Goal: Check status: Check status

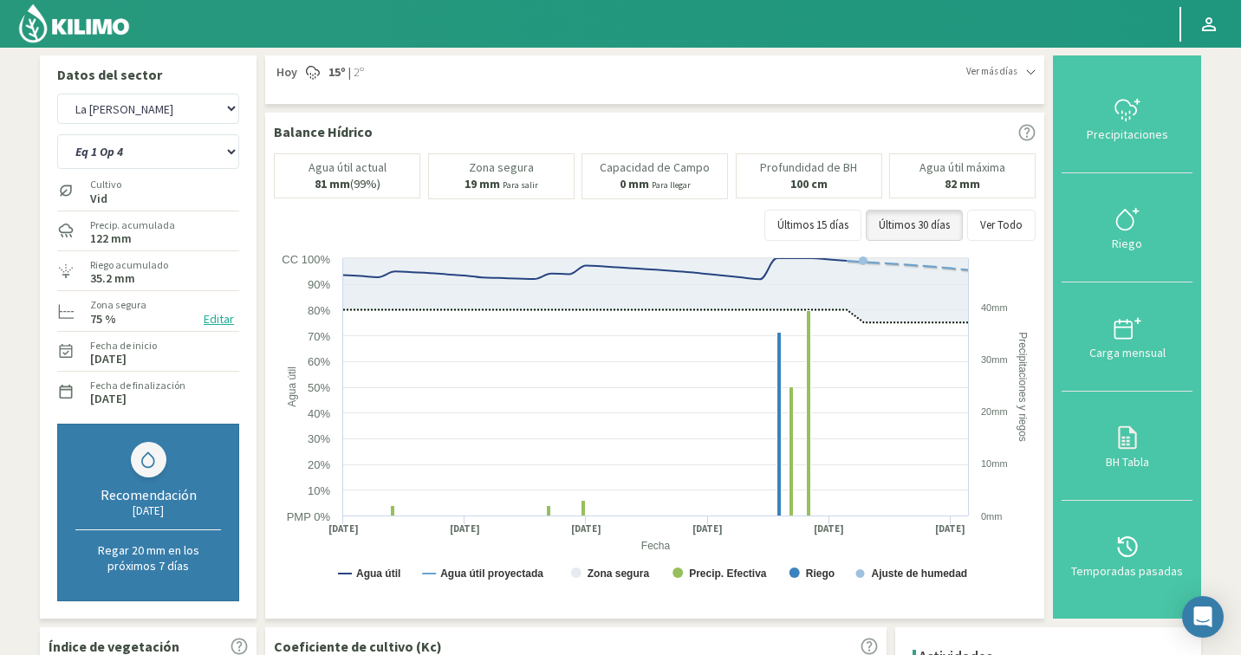
select select "10464: Object"
select select "215: Object"
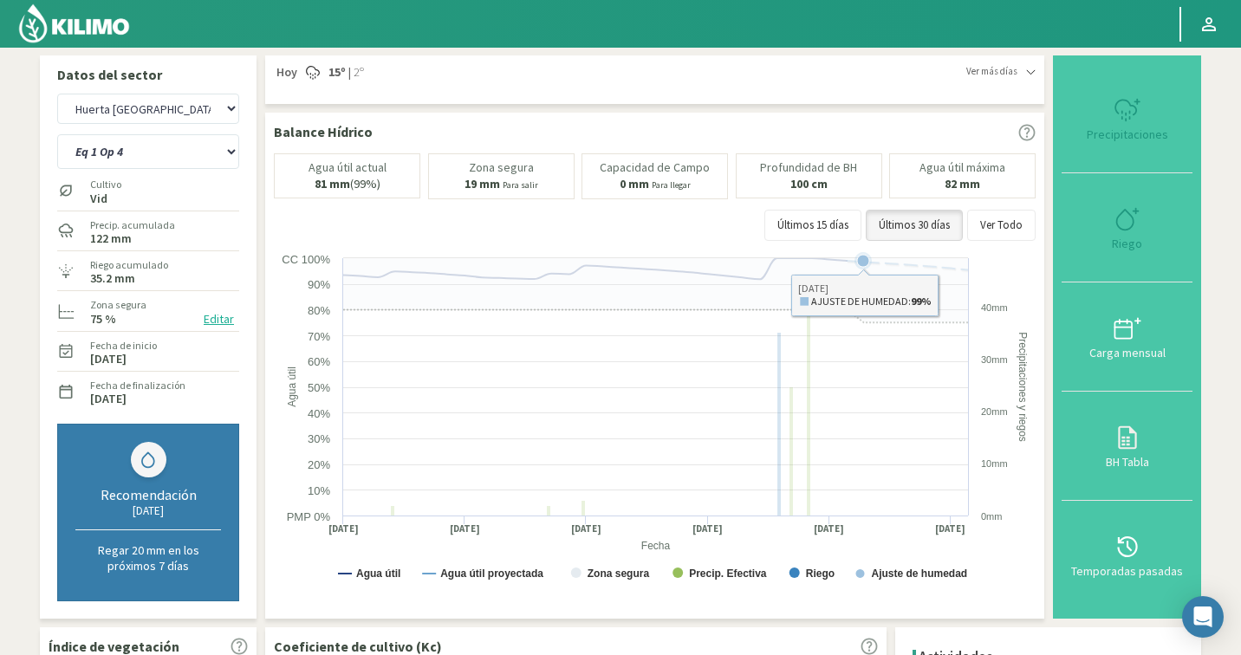
select select "10726: Object"
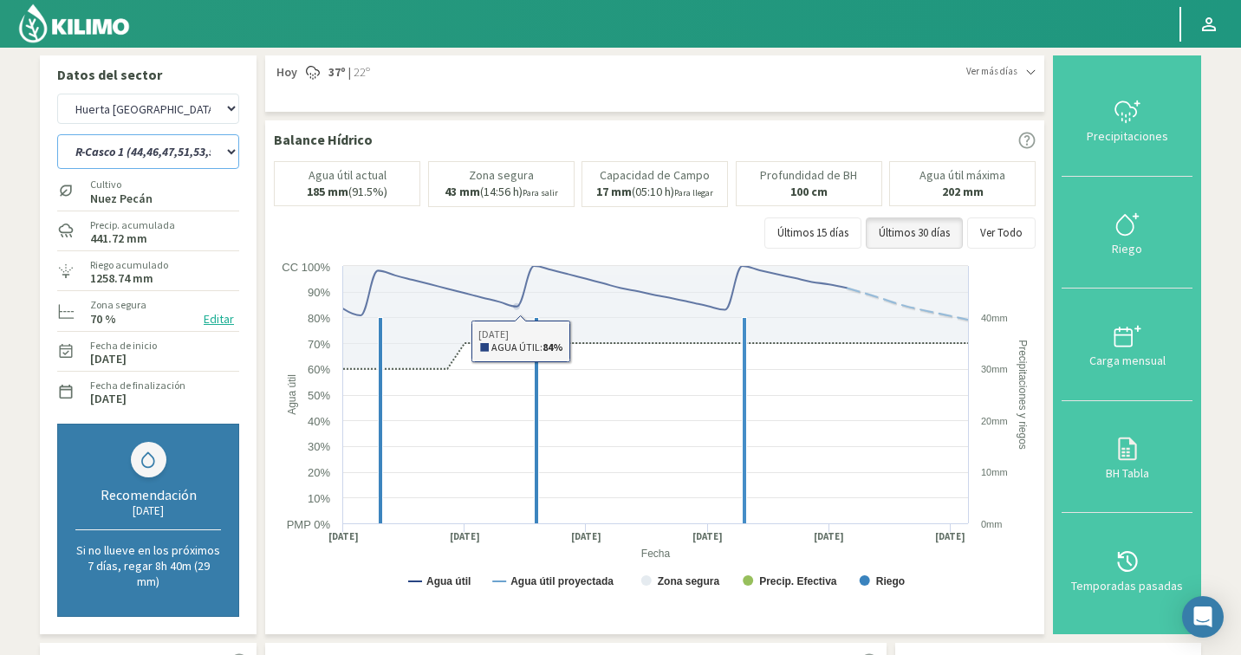
click at [138, 154] on select "R-Casco 1 (44,46,47,51,53,55,57,59,61) R-Casco 2 (43,45,48,49,50,52,54,56,58,60…" at bounding box center [148, 151] width 182 height 35
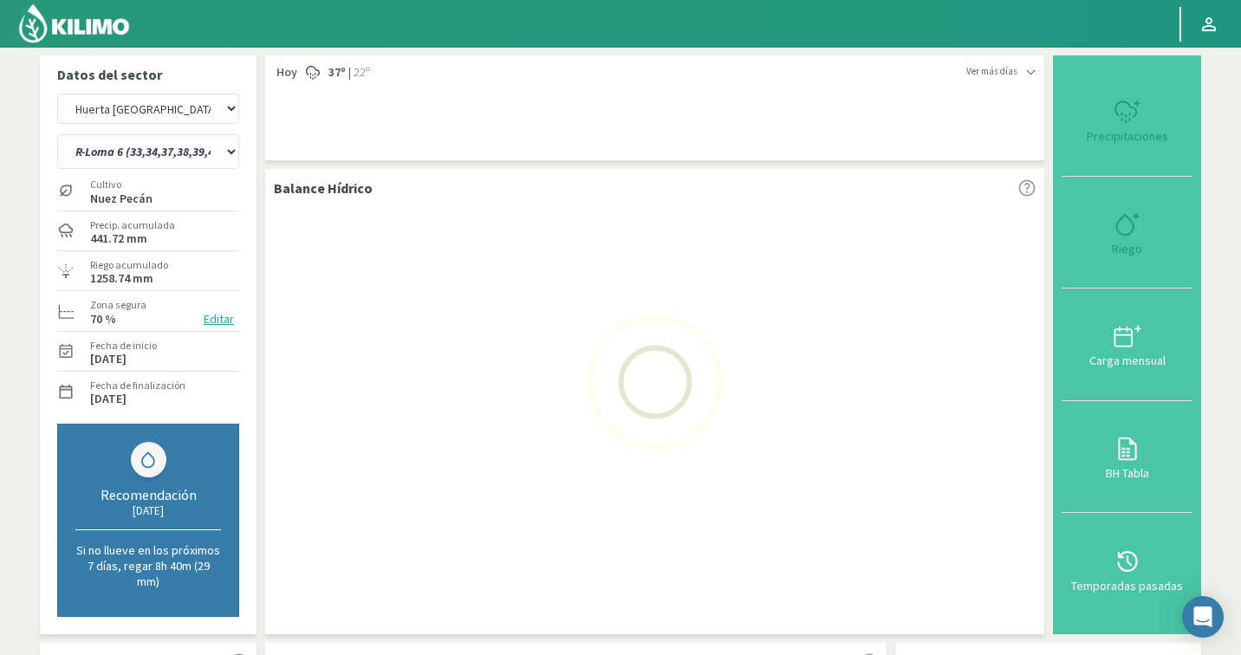
select select "220: Object"
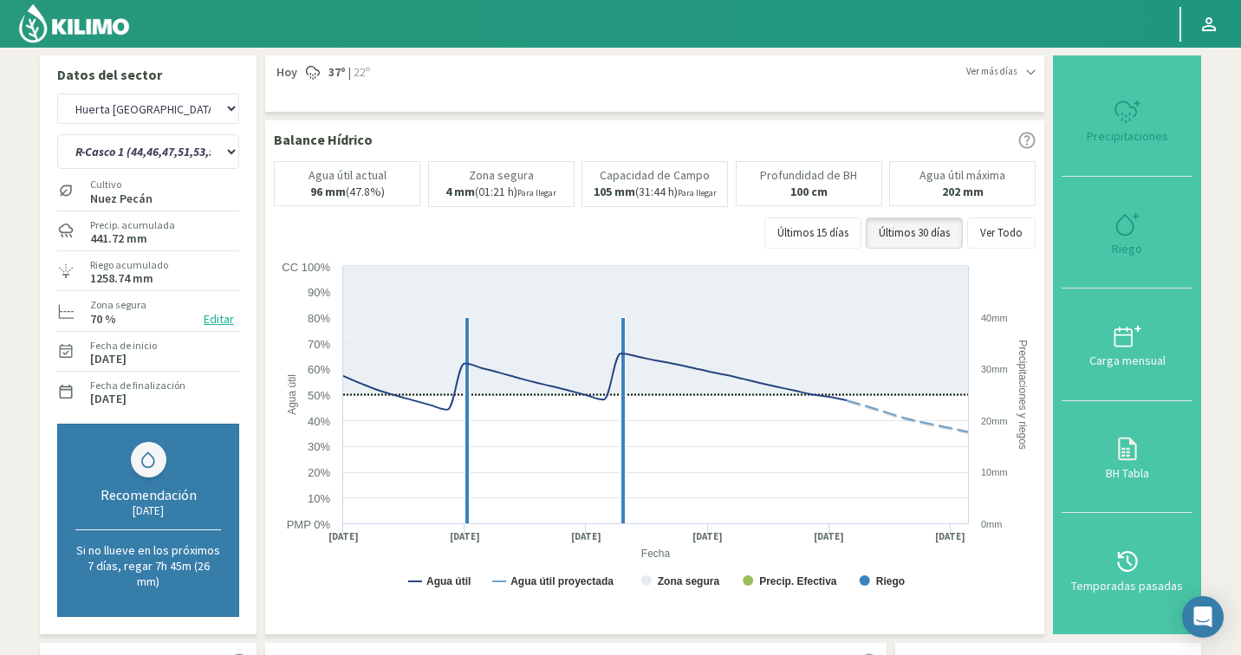
select select "11005: Object"
select select "231: Object"
